Goal: Task Accomplishment & Management: Complete application form

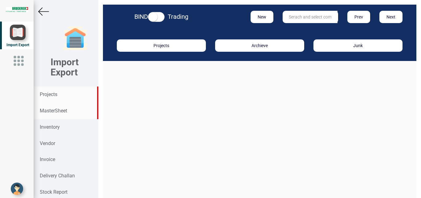
click at [52, 111] on strong "MasterSheet" at bounding box center [53, 111] width 27 height 6
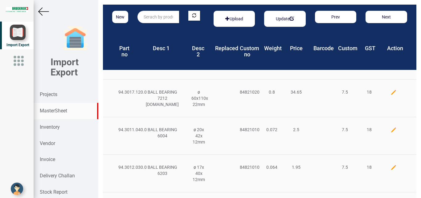
click at [150, 19] on input "text" at bounding box center [158, 17] width 42 height 12
type input "m"
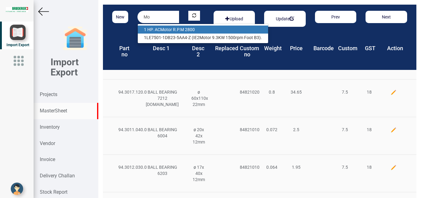
type input "M"
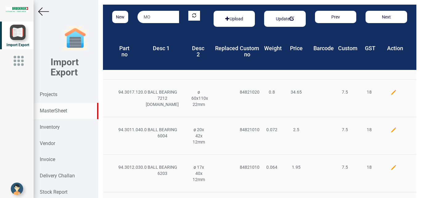
type input "M"
type input "m"
click at [145, 19] on input "text" at bounding box center [158, 17] width 42 height 12
type input "m"
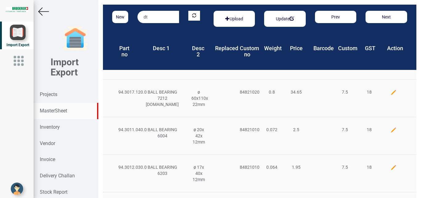
type input "d"
click at [151, 30] on link "DT E 24" at bounding box center [162, 30] width 49 height 8
type input "DTE 24"
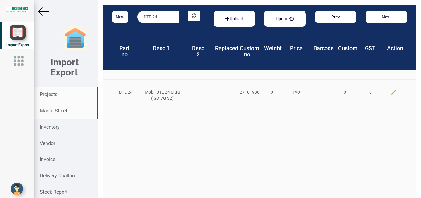
click at [46, 95] on strong "Projects" at bounding box center [49, 94] width 18 height 6
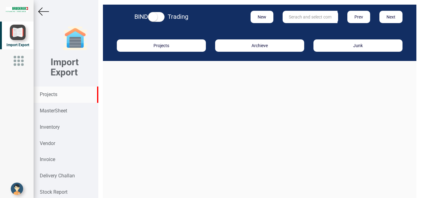
click at [54, 93] on strong "Projects" at bounding box center [49, 94] width 18 height 6
click at [262, 16] on button "New" at bounding box center [261, 17] width 23 height 12
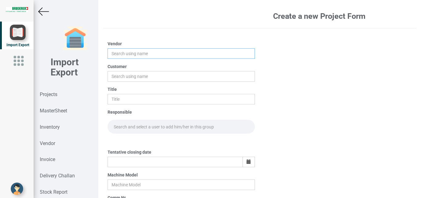
click at [121, 51] on input "text" at bounding box center [180, 53] width 147 height 10
click at [119, 55] on input "text" at bounding box center [180, 53] width 147 height 10
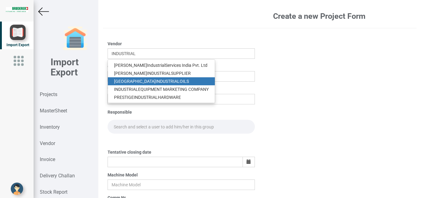
click at [167, 81] on link "BANGALORE INDUSTRIAL OILS" at bounding box center [161, 81] width 107 height 8
type input "BANGALORE INDUSTRIAL OILS"
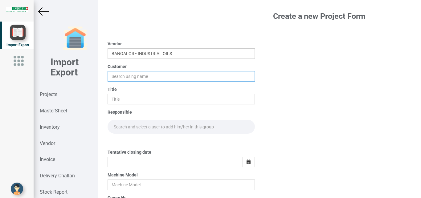
click at [127, 73] on input "text" at bounding box center [180, 76] width 147 height 10
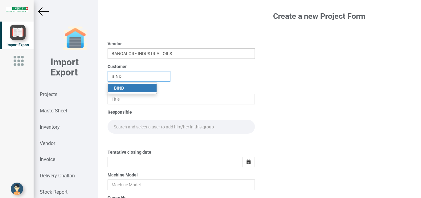
type input "BIND"
click at [129, 88] on link "BIND" at bounding box center [132, 88] width 49 height 8
click at [117, 100] on input "text" at bounding box center [180, 99] width 147 height 10
type input "PO 7691"
click at [143, 127] on input "text" at bounding box center [180, 127] width 147 height 14
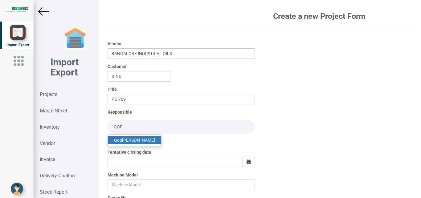
type input "GOP"
click at [144, 139] on link "Gop inath Anandan" at bounding box center [134, 140] width 53 height 8
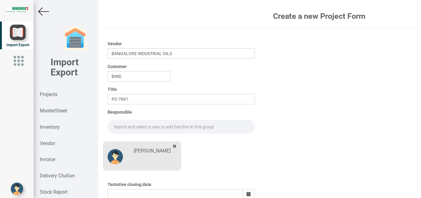
click at [124, 129] on input "text" at bounding box center [180, 127] width 147 height 14
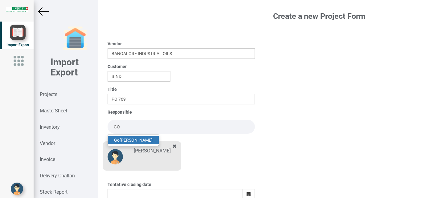
click at [139, 139] on link "Go pinath Anandan" at bounding box center [133, 140] width 51 height 8
type input "Gopinath Anandan"
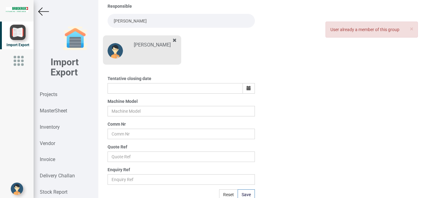
scroll to position [105, 0]
click at [248, 88] on icon "button" at bounding box center [248, 89] width 4 height 4
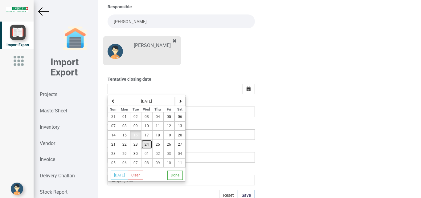
click at [151, 146] on button "24" at bounding box center [146, 144] width 11 height 9
type input "24-September-2025"
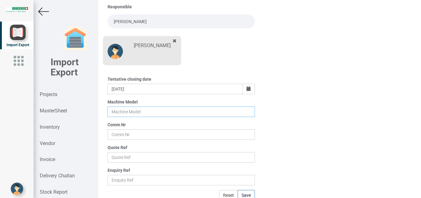
click at [117, 111] on input "text" at bounding box center [180, 112] width 147 height 10
type input "BSTA 25H(E)"
click at [125, 137] on input "text" at bounding box center [180, 134] width 147 height 10
type input "9927"
click at [119, 154] on input "text" at bounding box center [180, 157] width 147 height 10
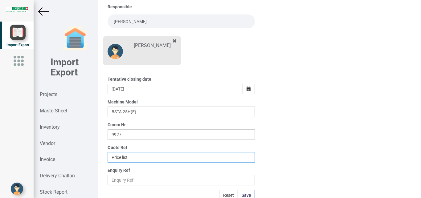
scroll to position [108, 0]
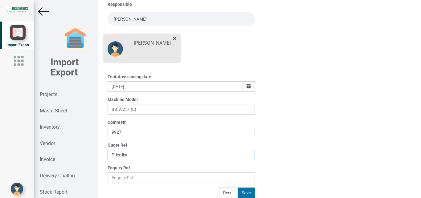
type input "Price list"
click at [240, 192] on button "Save" at bounding box center [245, 193] width 17 height 10
type input "23-September-2025"
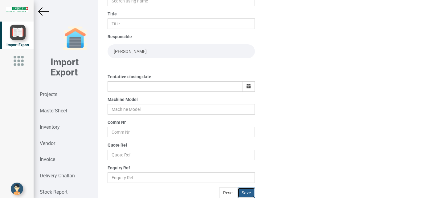
scroll to position [75, 0]
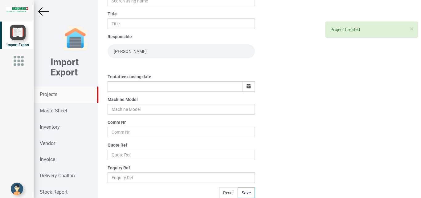
click at [46, 96] on strong "Projects" at bounding box center [49, 94] width 18 height 6
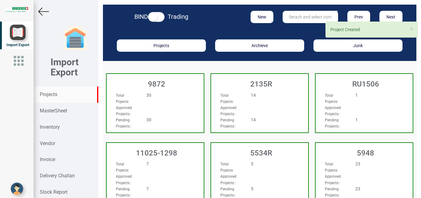
click at [292, 14] on input "text" at bounding box center [309, 17] width 55 height 12
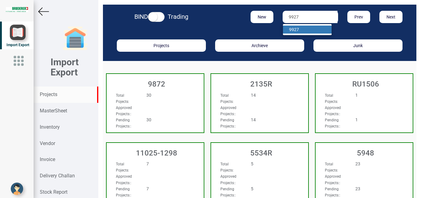
type input "9927"
click at [289, 29] on strong "9927" at bounding box center [294, 29] width 10 height 5
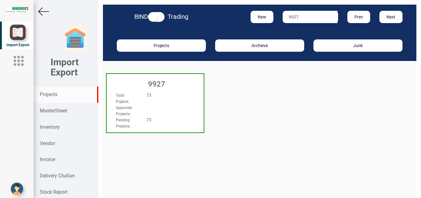
click at [168, 102] on div "Total Pojects : 73" at bounding box center [147, 98] width 73 height 12
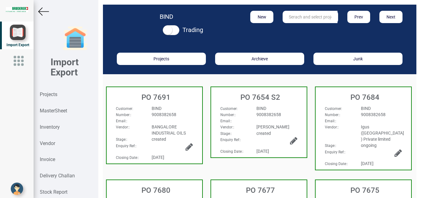
click at [176, 110] on div "BIND" at bounding box center [172, 108] width 50 height 6
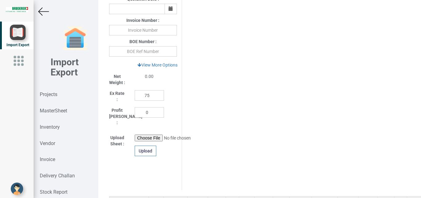
scroll to position [346, 0]
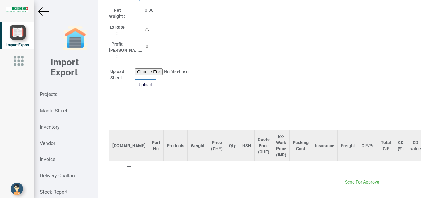
click at [125, 163] on button at bounding box center [128, 166] width 7 height 7
click at [149, 163] on input "text" at bounding box center [156, 166] width 14 height 10
type input "d"
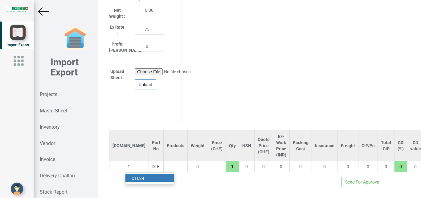
type input "DTE"
click at [140, 174] on link "DTE 24" at bounding box center [149, 178] width 49 height 8
type input "190"
type input "DTE 24"
type input "18"
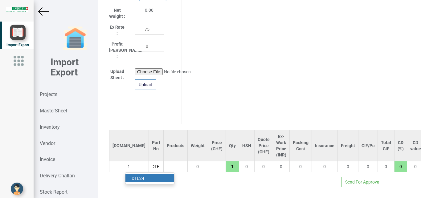
scroll to position [0, 7]
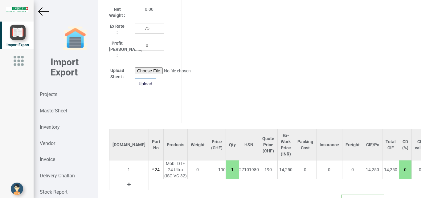
drag, startPoint x: 206, startPoint y: 165, endPoint x: 215, endPoint y: 168, distance: 9.3
click at [226, 168] on input "1" at bounding box center [232, 169] width 13 height 10
type input "760"
type input "4"
type input "7790"
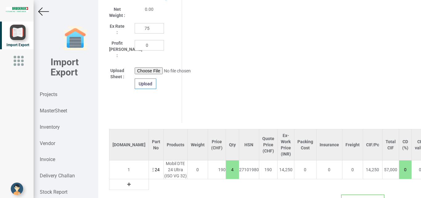
type input "41"
type input "79040"
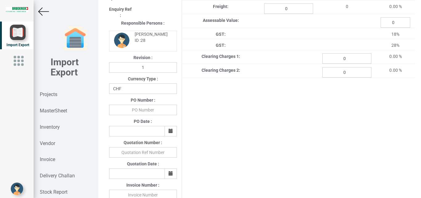
scroll to position [112, 0]
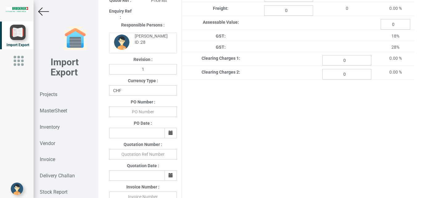
type input "416"
click at [109, 85] on select "CHF INR EUR USD JPY GBP AUD CAD ZAR" at bounding box center [143, 90] width 68 height 10
select select "INR"
click option "INR" at bounding box center [0, 0] width 0 height 0
click at [135, 114] on input "text" at bounding box center [143, 112] width 68 height 10
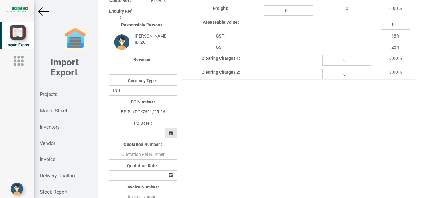
type input "BPIPL/PO/7691/25-26"
click at [168, 134] on icon "button" at bounding box center [170, 133] width 4 height 4
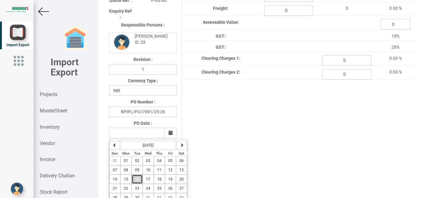
click at [134, 183] on button "16" at bounding box center [136, 179] width 11 height 9
type input "16-September-2025"
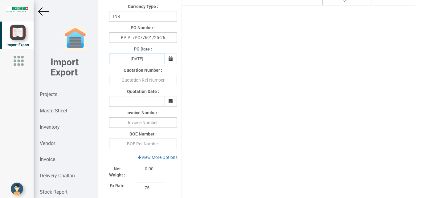
scroll to position [193, 0]
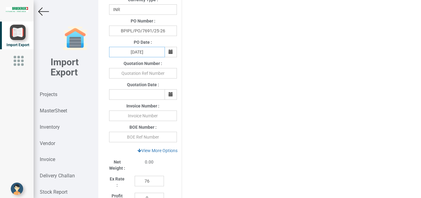
click at [153, 183] on input "76" at bounding box center [149, 181] width 29 height 10
drag, startPoint x: 148, startPoint y: 184, endPoint x: 124, endPoint y: 184, distance: 24.3
click at [135, 184] on input "76" at bounding box center [149, 181] width 29 height 10
type input "1"
click at [160, 149] on link "View More Options" at bounding box center [157, 150] width 48 height 10
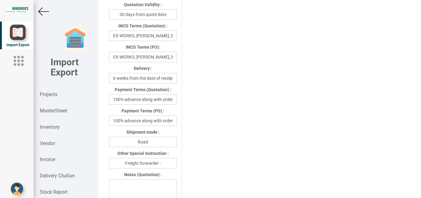
scroll to position [338, 0]
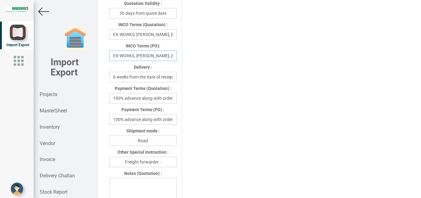
drag, startPoint x: 112, startPoint y: 59, endPoint x: 193, endPoint y: 61, distance: 81.3
click at [193, 61] on div "Project Title : PO 7691 Customer Name : BIND Closing Date : 2025-09-23 Machine …" at bounding box center [259, 62] width 310 height 744
drag, startPoint x: 153, startPoint y: 57, endPoint x: 123, endPoint y: 57, distance: 29.6
click at [123, 57] on input "Dzerland" at bounding box center [143, 55] width 68 height 10
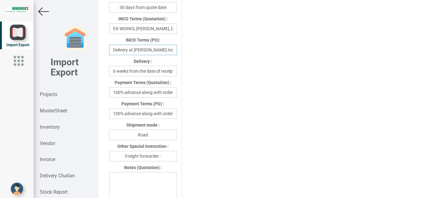
scroll to position [356, 0]
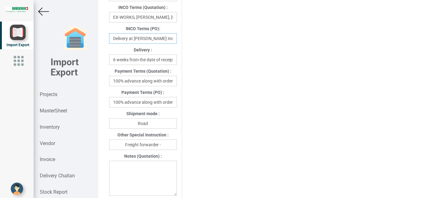
type input "Delivery at Bruderer India"
drag, startPoint x: 113, startPoint y: 103, endPoint x: 124, endPoint y: 106, distance: 11.0
click at [124, 106] on input "100% advance along with order" at bounding box center [143, 102] width 68 height 10
click at [140, 106] on input "100% advance along with order" at bounding box center [143, 102] width 68 height 10
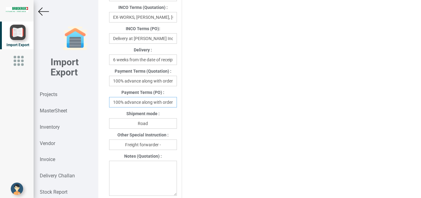
drag, startPoint x: 142, startPoint y: 103, endPoint x: 172, endPoint y: 104, distance: 30.2
click at [172, 104] on input "100% advance along with order" at bounding box center [143, 102] width 68 height 10
type input "100% advance against Proforma invoice"
click at [167, 146] on input "Freight forwarder -" at bounding box center [143, 144] width 68 height 10
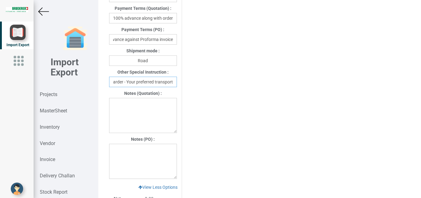
scroll to position [421, 0]
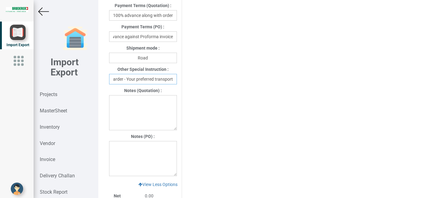
type input "Freight forwarder - Your preferred transport"
click at [112, 152] on textarea at bounding box center [143, 158] width 68 height 35
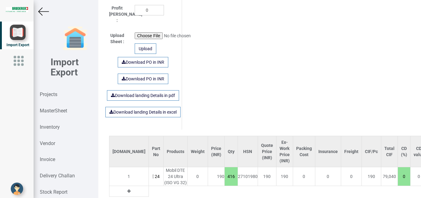
scroll to position [644, 0]
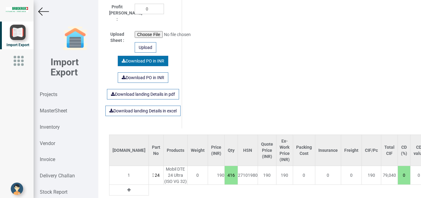
type textarea "1) GST- Extra as per actual."
click at [140, 56] on link "Download PO in INR" at bounding box center [143, 61] width 50 height 10
click at [224, 172] on input "416" at bounding box center [230, 175] width 13 height 10
drag, startPoint x: 211, startPoint y: 170, endPoint x: 200, endPoint y: 170, distance: 11.7
click at [224, 170] on input "416" at bounding box center [230, 175] width 13 height 10
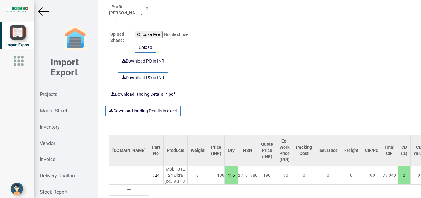
type input "570"
type input "3"
type input "5890"
type input "31"
type input "60420"
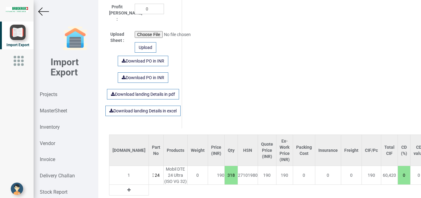
type input "318"
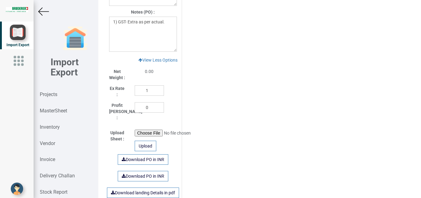
scroll to position [556, 0]
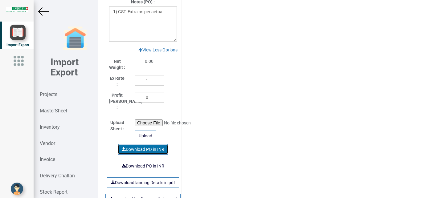
click at [145, 148] on link "Download PO in INR" at bounding box center [143, 149] width 50 height 10
